Goal: Information Seeking & Learning: Check status

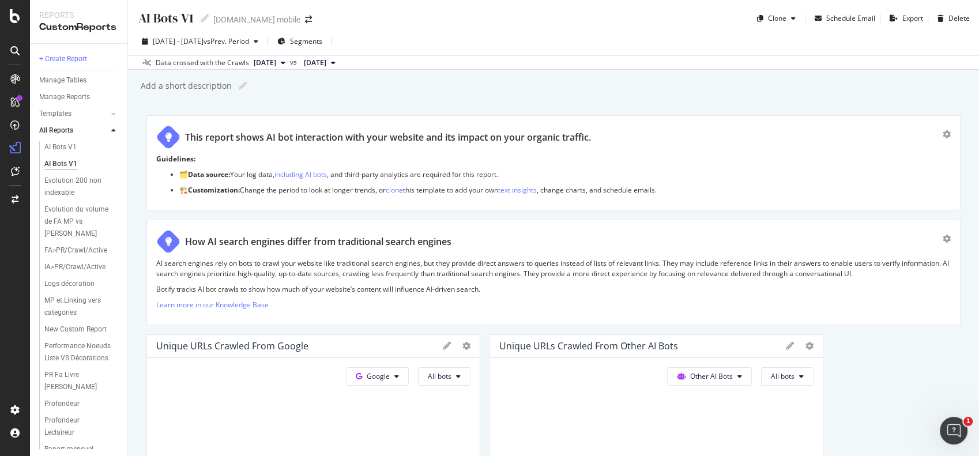
scroll to position [2576, 0]
